Goal: Transaction & Acquisition: Purchase product/service

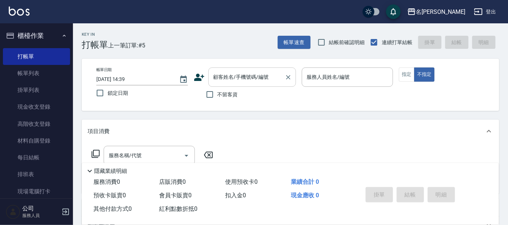
click at [234, 77] on input "顧客姓名/手機號碼/編號" at bounding box center [247, 77] width 70 height 13
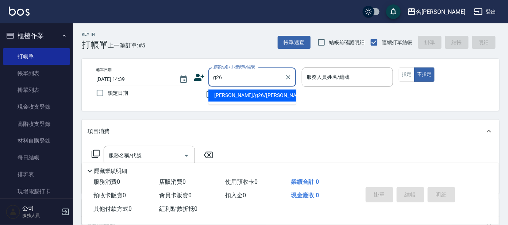
type input "[PERSON_NAME]/g26/[PERSON_NAME]"
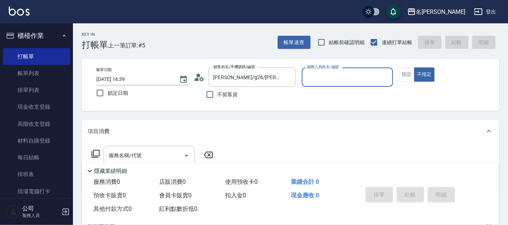
click at [338, 81] on input "服務人員姓名/編號" at bounding box center [347, 77] width 85 height 13
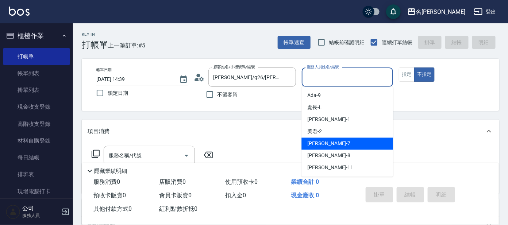
click at [319, 148] on span "[PERSON_NAME] -7" at bounding box center [328, 144] width 43 height 8
type input "[PERSON_NAME]-7"
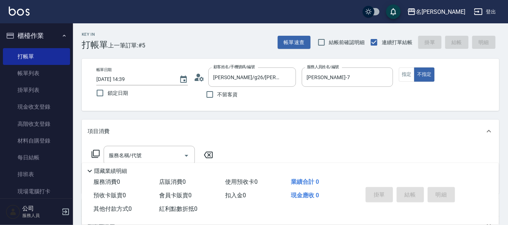
click at [98, 152] on icon at bounding box center [95, 154] width 9 height 9
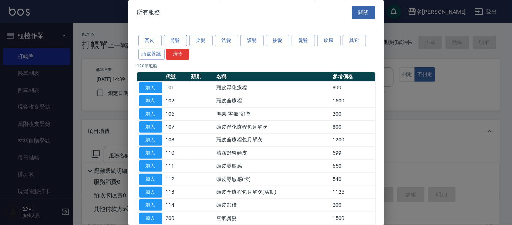
click at [174, 38] on button "剪髮" at bounding box center [175, 40] width 23 height 11
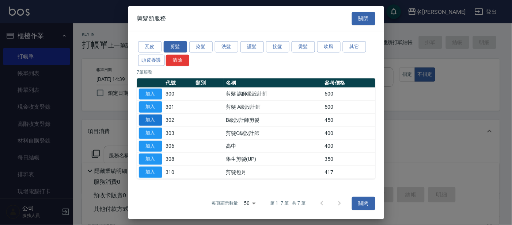
click at [150, 121] on button "加入" at bounding box center [150, 120] width 23 height 11
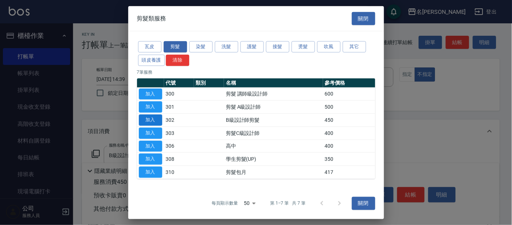
type input "B級設計師剪髮(302)"
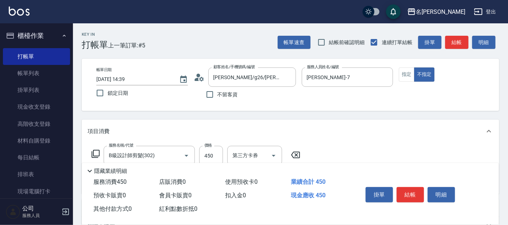
click at [96, 151] on icon at bounding box center [95, 154] width 9 height 9
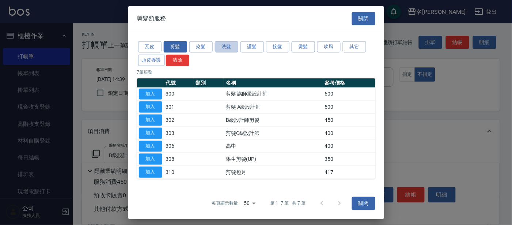
drag, startPoint x: 226, startPoint y: 46, endPoint x: 274, endPoint y: 72, distance: 54.1
click at [226, 46] on button "洗髮" at bounding box center [226, 46] width 23 height 11
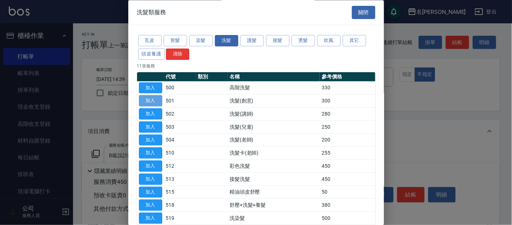
drag, startPoint x: 146, startPoint y: 99, endPoint x: 143, endPoint y: 103, distance: 5.6
click at [146, 99] on button "加入" at bounding box center [150, 101] width 23 height 11
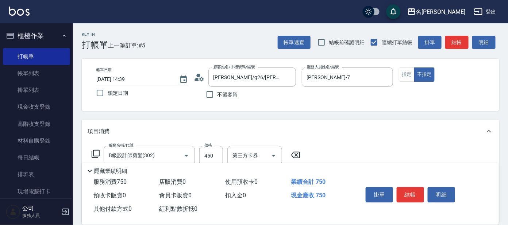
click at [95, 150] on icon at bounding box center [95, 154] width 9 height 9
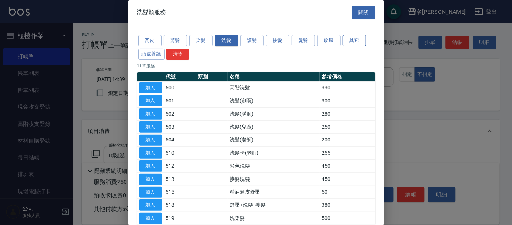
drag, startPoint x: 353, startPoint y: 39, endPoint x: 355, endPoint y: 42, distance: 4.0
click at [353, 39] on button "其它" at bounding box center [354, 40] width 23 height 11
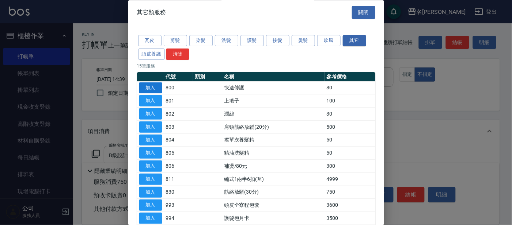
click at [147, 88] on button "加入" at bounding box center [150, 88] width 23 height 11
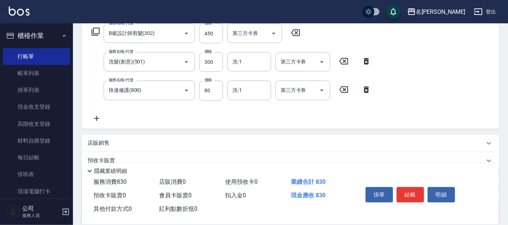
scroll to position [120, 0]
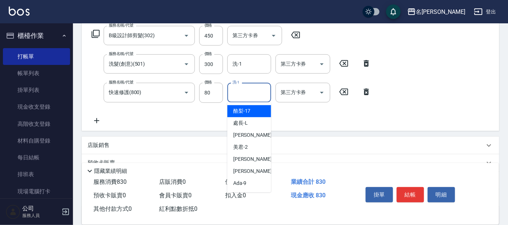
drag, startPoint x: 242, startPoint y: 97, endPoint x: 241, endPoint y: 106, distance: 8.8
click at [242, 97] on input "洗-1" at bounding box center [249, 92] width 37 height 13
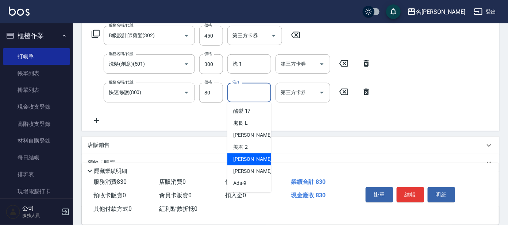
drag, startPoint x: 237, startPoint y: 160, endPoint x: 245, endPoint y: 156, distance: 9.0
click at [237, 160] on span "[PERSON_NAME] -7" at bounding box center [254, 160] width 43 height 8
type input "[PERSON_NAME]-7"
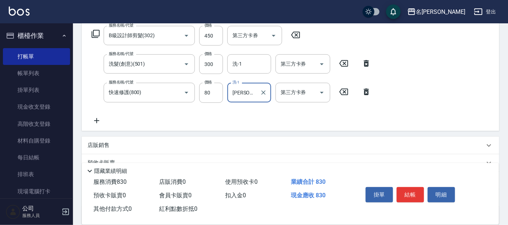
drag, startPoint x: 405, startPoint y: 189, endPoint x: 402, endPoint y: 186, distance: 4.1
click at [404, 188] on button "結帳" at bounding box center [410, 194] width 27 height 15
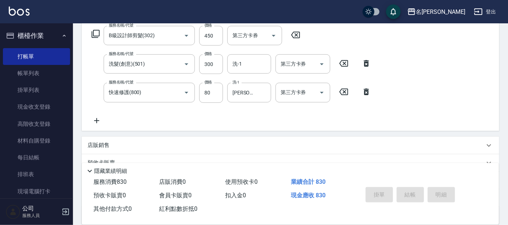
type input "[DATE] 15:56"
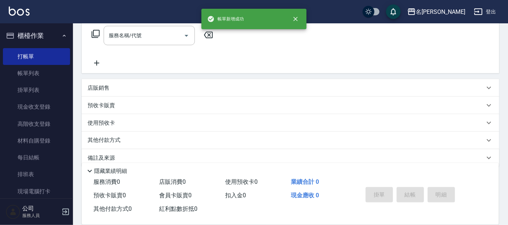
scroll to position [0, 0]
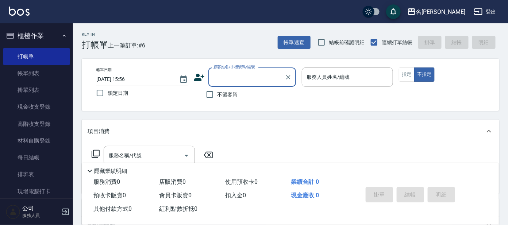
click at [246, 68] on label "顧客姓名/手機號碼/編號" at bounding box center [235, 66] width 42 height 5
click at [246, 71] on input "顧客姓名/手機號碼/編號" at bounding box center [247, 77] width 70 height 13
click at [246, 76] on input "顧客姓名/手機號碼/編號" at bounding box center [247, 77] width 70 height 13
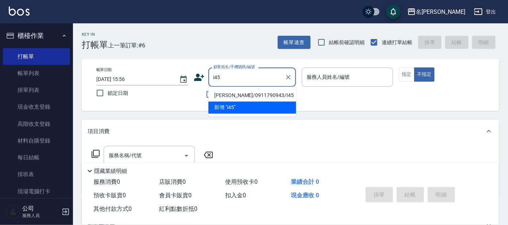
click at [268, 93] on li "[PERSON_NAME]/0911790943/I45" at bounding box center [253, 96] width 88 height 12
type input "[PERSON_NAME]/0911790943/I45"
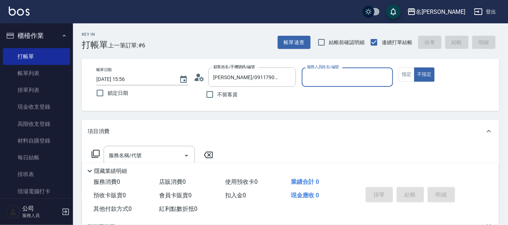
type input "Ada-9"
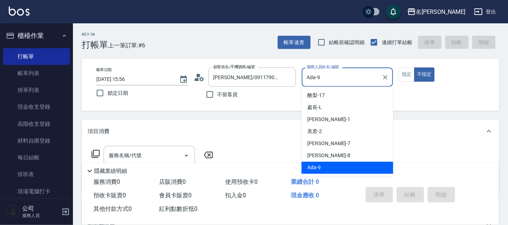
click at [317, 81] on input "Ada-9" at bounding box center [342, 77] width 74 height 13
click at [316, 168] on span "Ada -9" at bounding box center [314, 168] width 14 height 8
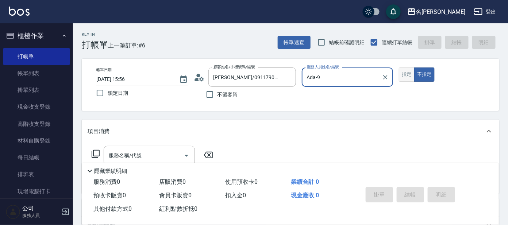
click at [408, 77] on button "指定" at bounding box center [407, 75] width 16 height 14
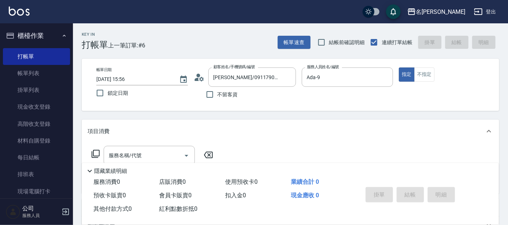
click at [95, 153] on icon at bounding box center [95, 154] width 9 height 9
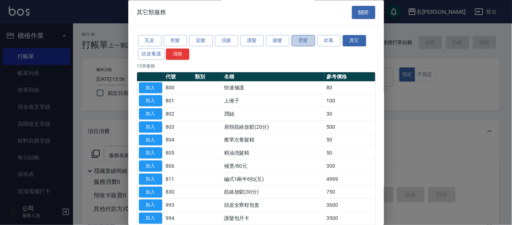
click at [300, 43] on button "燙髮" at bounding box center [302, 40] width 23 height 11
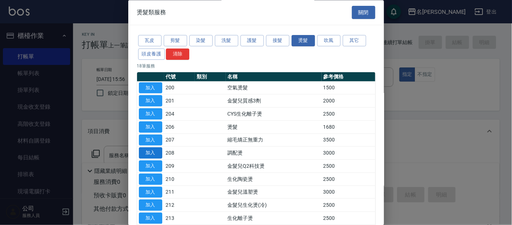
click at [157, 151] on button "加入" at bounding box center [150, 153] width 23 height 11
type input "調配燙(208)"
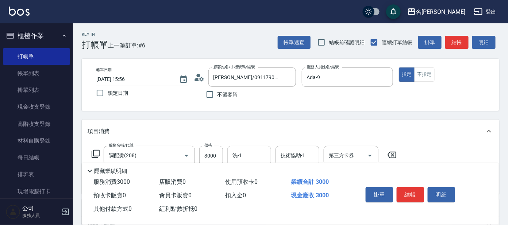
click at [247, 154] on input "洗-1" at bounding box center [249, 155] width 37 height 13
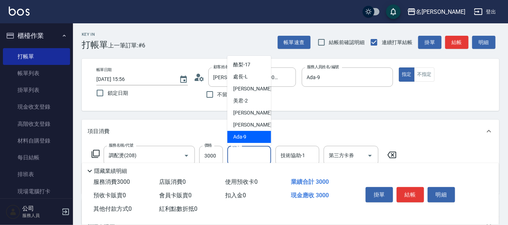
click at [251, 132] on div "Ada -9" at bounding box center [250, 137] width 44 height 12
type input "Ada-9"
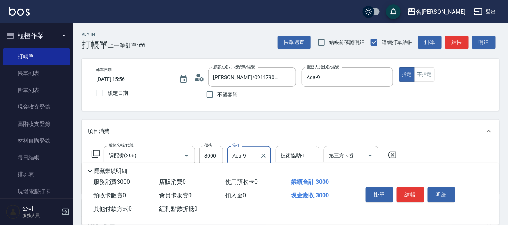
click at [301, 156] on input "技術協助-1" at bounding box center [297, 155] width 37 height 13
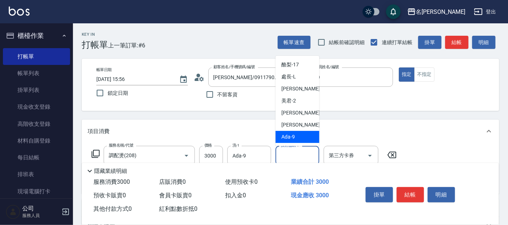
click at [302, 136] on div "Ada -9" at bounding box center [298, 137] width 44 height 12
type input "Ada-9"
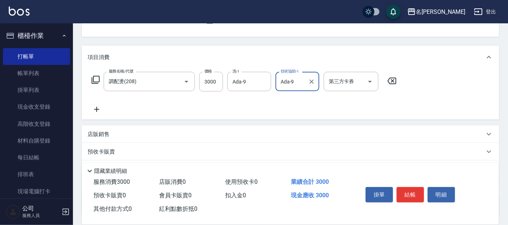
scroll to position [132, 0]
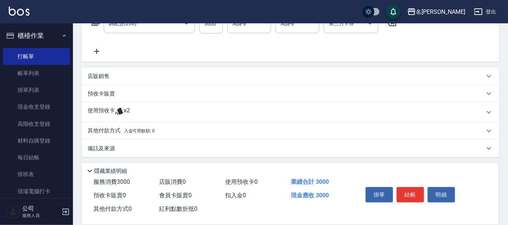
click at [123, 115] on icon at bounding box center [119, 111] width 9 height 9
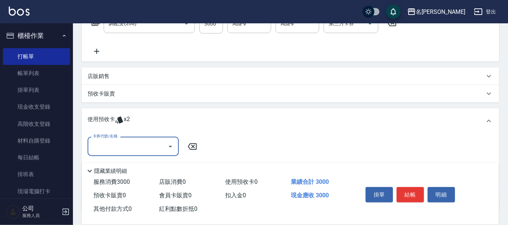
scroll to position [0, 0]
click at [134, 141] on input "卡券代號/名稱" at bounding box center [128, 146] width 74 height 13
drag, startPoint x: 128, startPoint y: 162, endPoint x: 156, endPoint y: 160, distance: 28.2
click at [129, 162] on div "結構護髮包套3送1 剩餘2張" at bounding box center [133, 165] width 91 height 12
type input "結構護髮包套3送1"
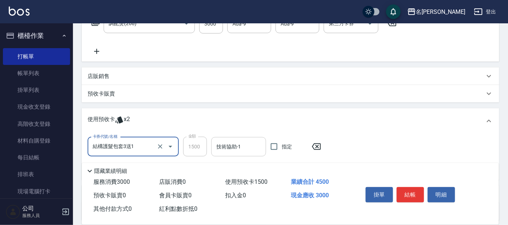
click at [228, 147] on input "技術協助-1" at bounding box center [239, 147] width 48 height 13
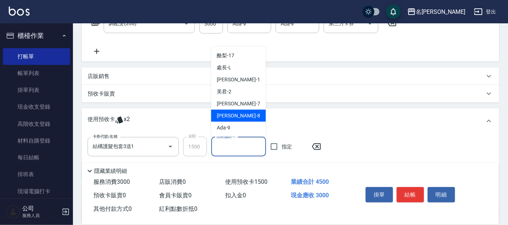
click at [240, 120] on div "[PERSON_NAME] -8" at bounding box center [238, 116] width 55 height 12
type input "[PERSON_NAME]-8"
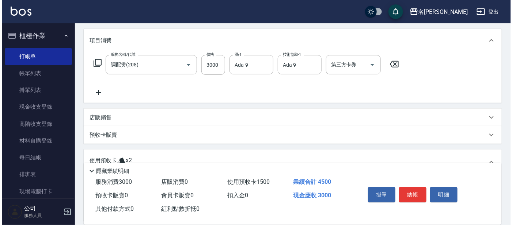
scroll to position [41, 0]
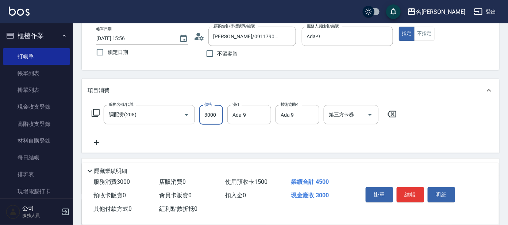
click at [214, 118] on input "3000" at bounding box center [211, 115] width 24 height 20
type input "4000"
click at [407, 194] on button "結帳" at bounding box center [410, 194] width 27 height 15
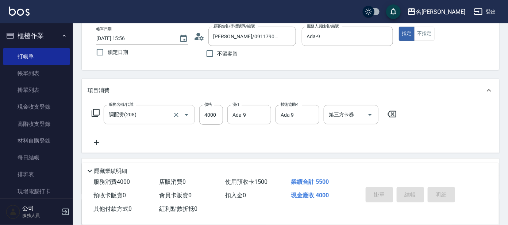
type input "[DATE] 16:04"
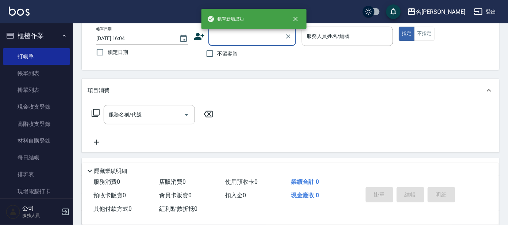
click at [231, 42] on input "顧客姓名/手機號碼/編號" at bounding box center [247, 36] width 70 height 13
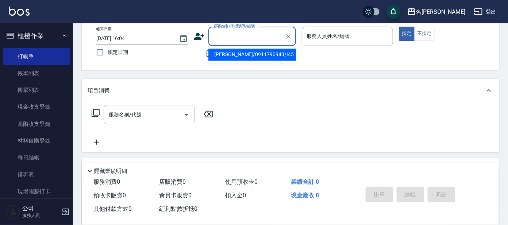
click at [240, 59] on li "[PERSON_NAME]/0911790943/I45" at bounding box center [253, 55] width 88 height 12
type input "[PERSON_NAME]/0911790943/I45"
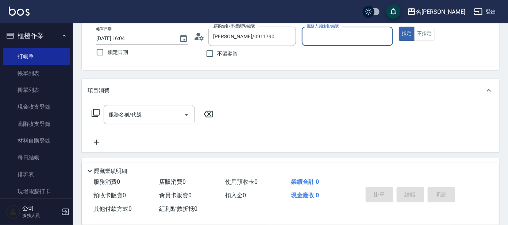
type input "Ada-9"
click at [97, 114] on icon at bounding box center [95, 113] width 9 height 9
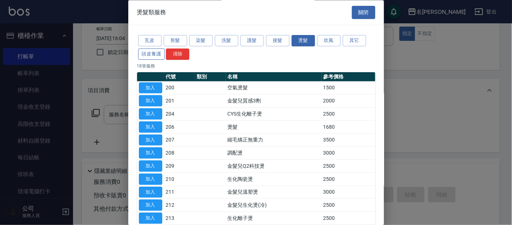
click at [148, 53] on button "頭皮養護" at bounding box center [151, 54] width 27 height 11
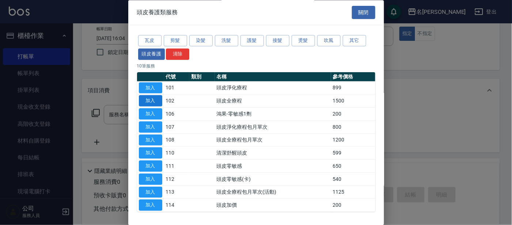
click at [153, 100] on button "加入" at bounding box center [150, 101] width 23 height 11
type input "頭皮全療程(102)"
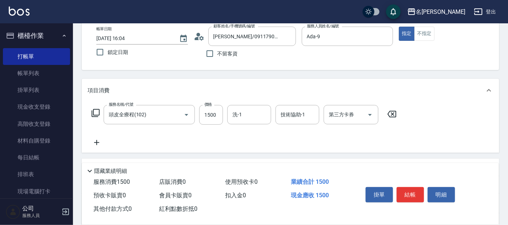
click at [95, 110] on icon at bounding box center [95, 113] width 9 height 9
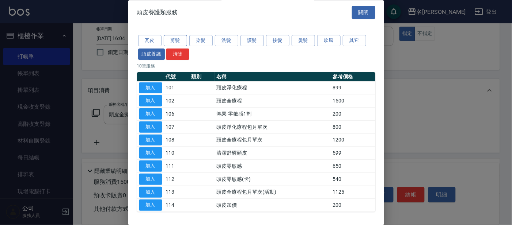
click at [183, 39] on button "剪髮" at bounding box center [175, 40] width 23 height 11
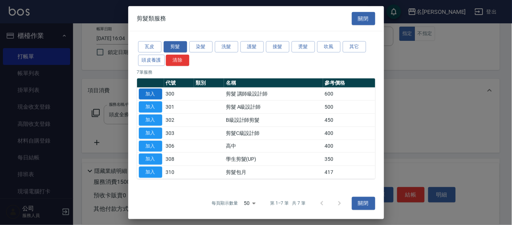
click at [149, 92] on button "加入" at bounding box center [150, 93] width 23 height 11
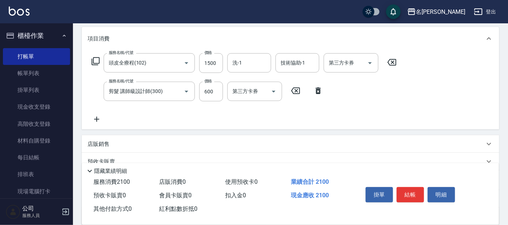
scroll to position [132, 0]
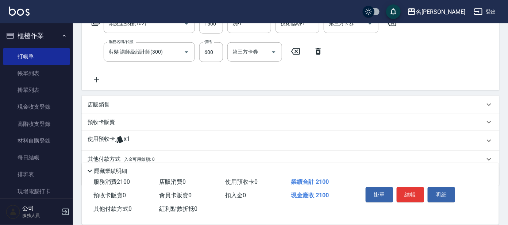
click at [126, 139] on span "x1" at bounding box center [127, 140] width 6 height 11
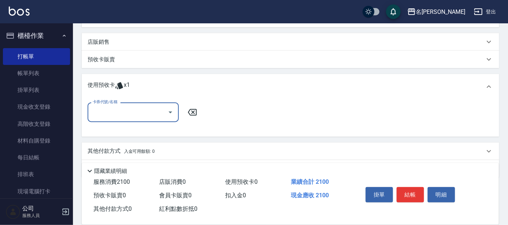
scroll to position [215, 0]
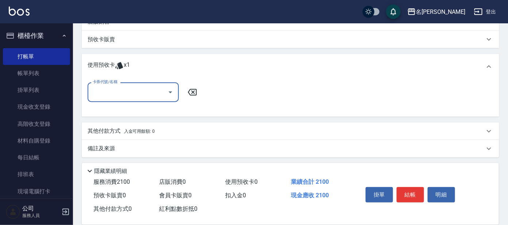
click at [154, 96] on input "卡券代號/名稱" at bounding box center [128, 92] width 74 height 13
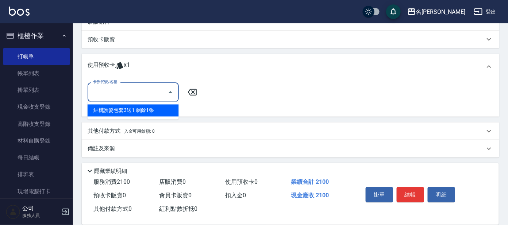
click at [148, 112] on div "結構護髮包套3送1 剩餘1張" at bounding box center [133, 111] width 91 height 12
type input "結構護髮包套3送1"
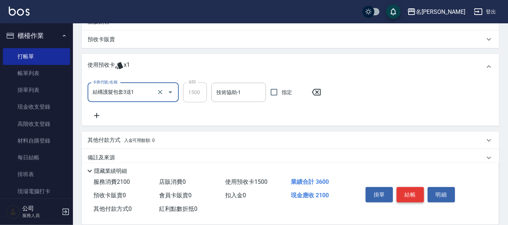
click at [401, 196] on button "結帳" at bounding box center [410, 194] width 27 height 15
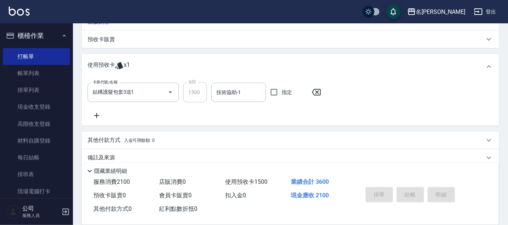
type input "[DATE] 16:05"
